Goal: Task Accomplishment & Management: Manage account settings

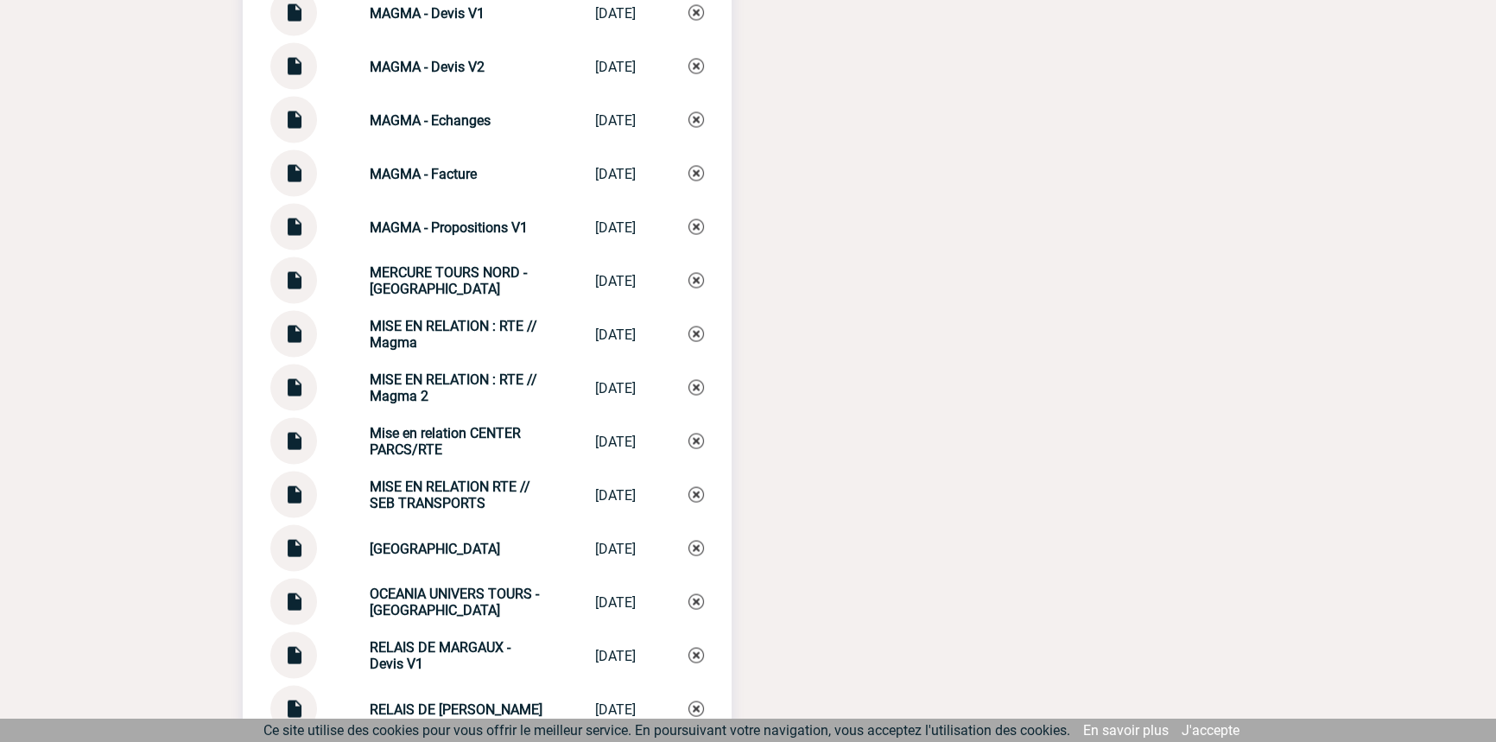
scroll to position [4188, 0]
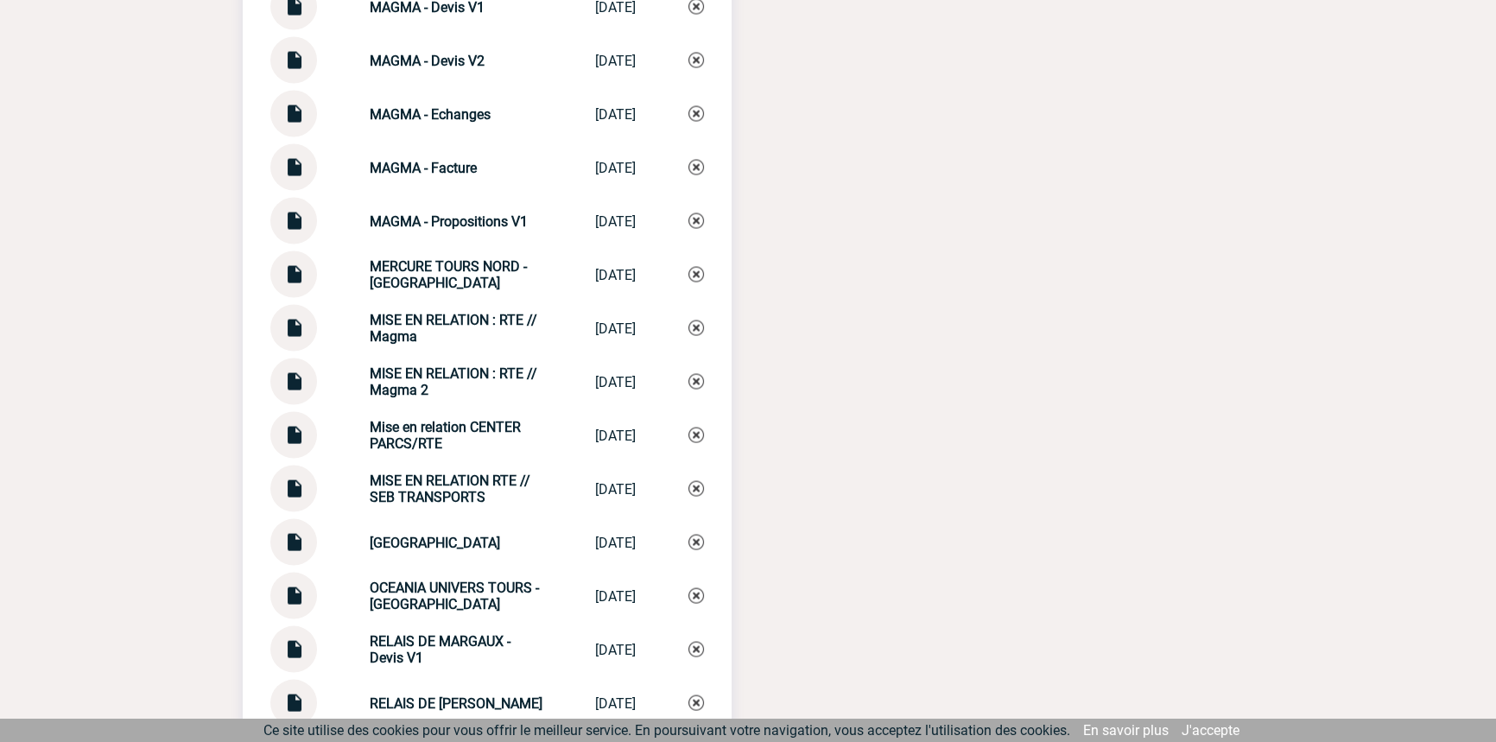
click at [424, 375] on strong "MISE EN RELATION : RTE // Magma 2" at bounding box center [454, 381] width 168 height 33
copy div "MISE EN RELATION : RTE // Magma 2 MISE EN RELATIO..."
click at [696, 390] on img at bounding box center [697, 382] width 16 height 16
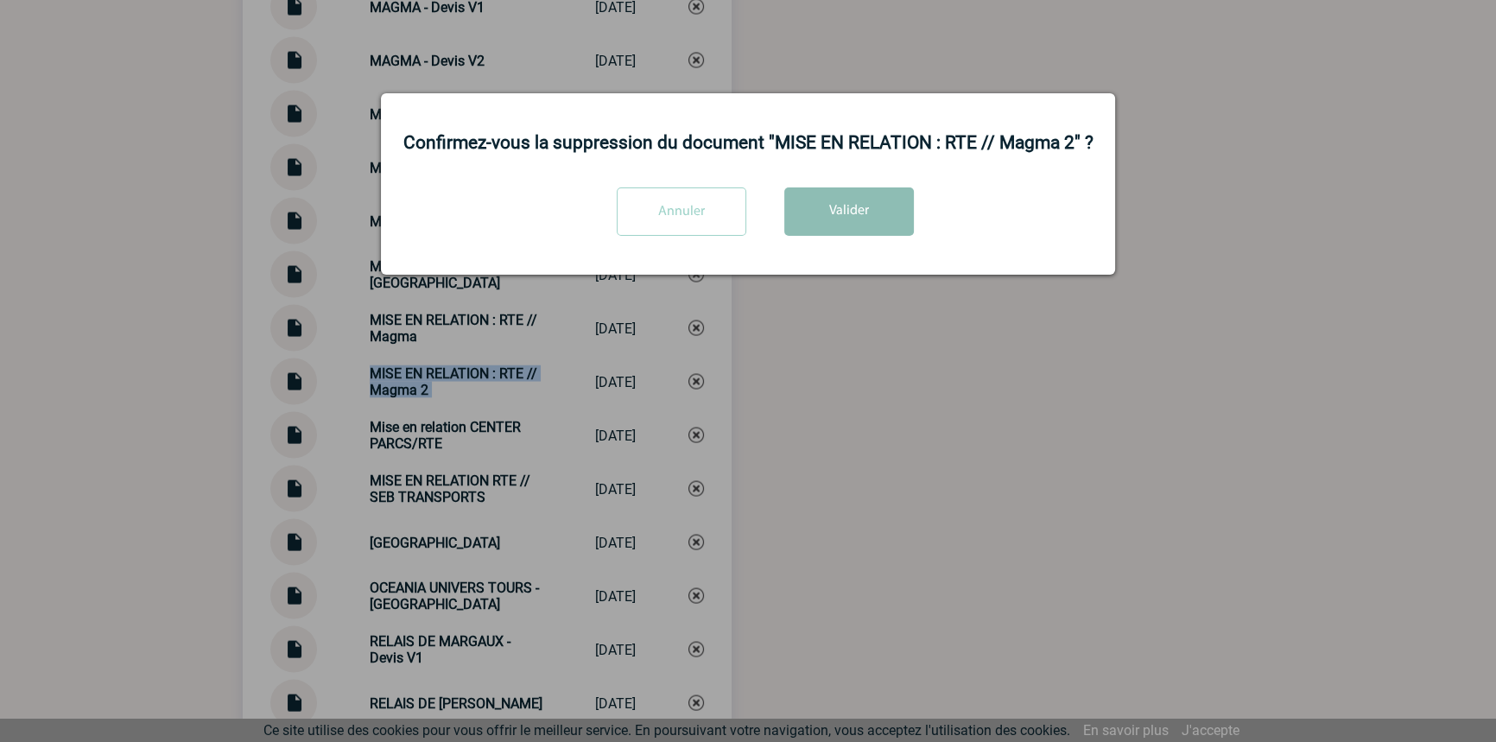
click at [814, 227] on button "Valider" at bounding box center [849, 211] width 130 height 48
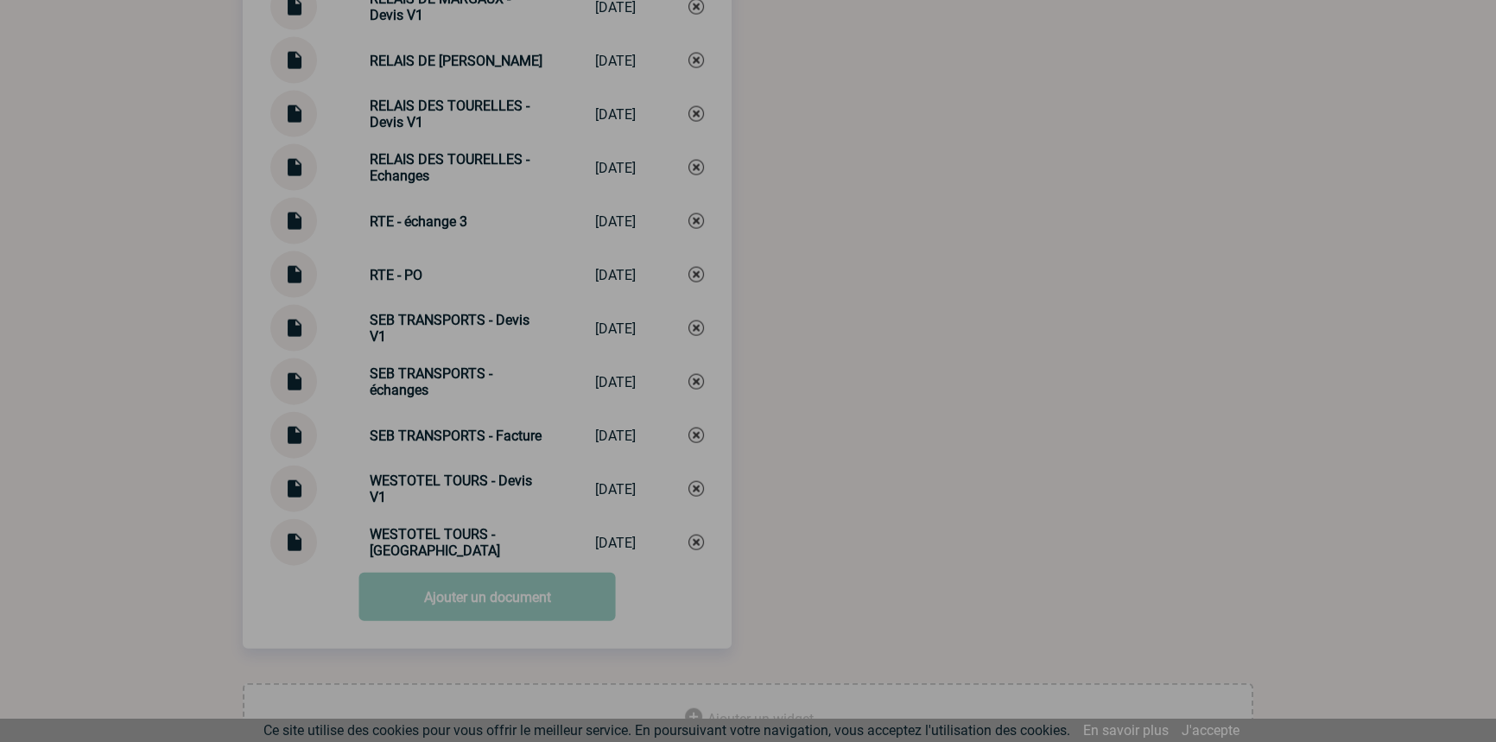
scroll to position [4847, 0]
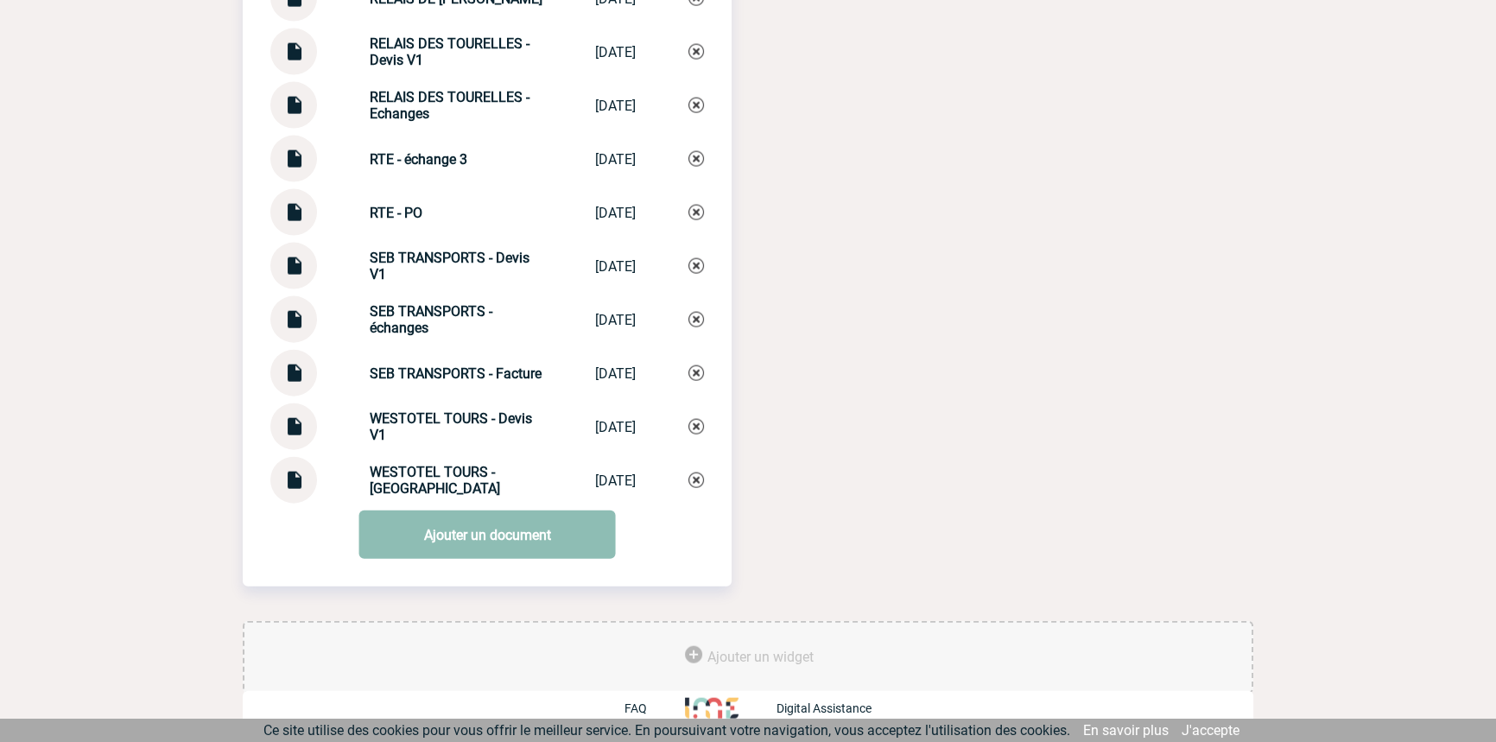
click at [481, 527] on link "Ajouter un document" at bounding box center [487, 535] width 257 height 48
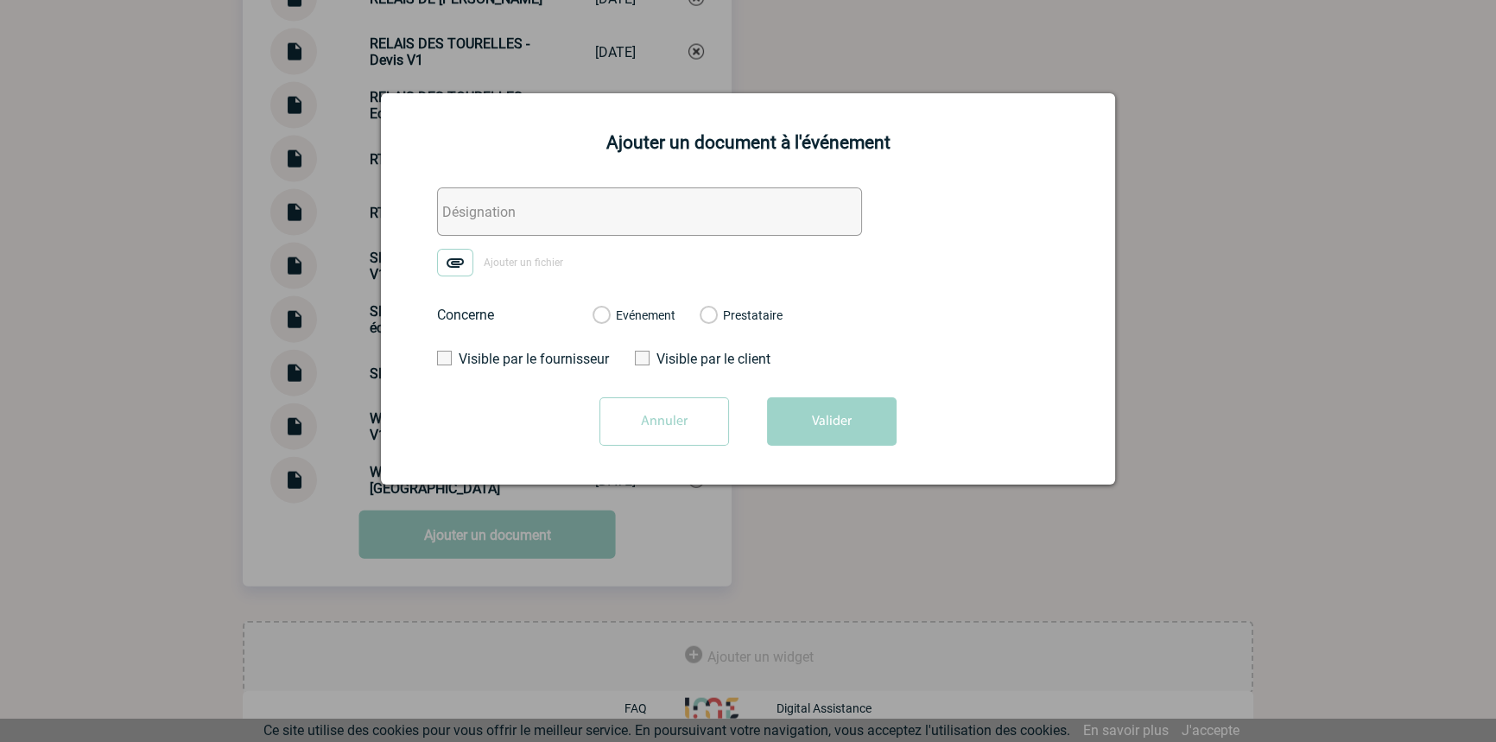
click at [467, 234] on input "text" at bounding box center [649, 211] width 425 height 48
paste input "MISE EN RELATION : RTE // Magma 2"
type input "MISE EN RELATION : RTE // Magma 2"
drag, startPoint x: 454, startPoint y: 288, endPoint x: 461, endPoint y: 266, distance: 23.0
click at [454, 287] on form "MISE EN RELATION : RTE // Magma 2 Ajouter un fichier Concerne Evénement Prestat…" at bounding box center [748, 322] width 691 height 271
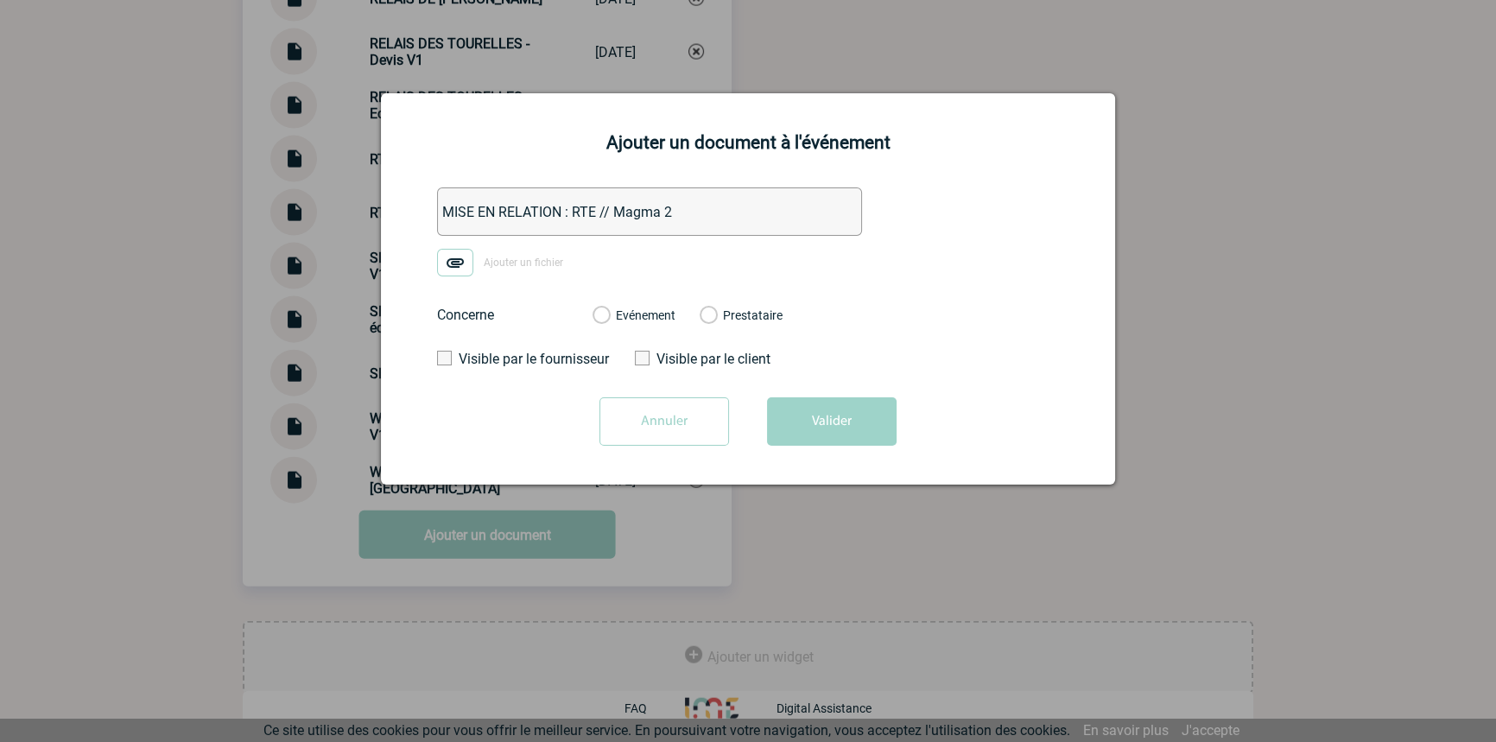
click at [466, 260] on img at bounding box center [455, 263] width 36 height 28
click at [0, 0] on input "Ajouter un fichier" at bounding box center [0, 0] width 0 height 0
click at [609, 317] on label "Evénement" at bounding box center [601, 316] width 16 height 16
click at [0, 0] on input "Evénement" at bounding box center [0, 0] width 0 height 0
click at [769, 409] on button "Valider" at bounding box center [832, 421] width 130 height 48
